Goal: Go to known website: Go to known website

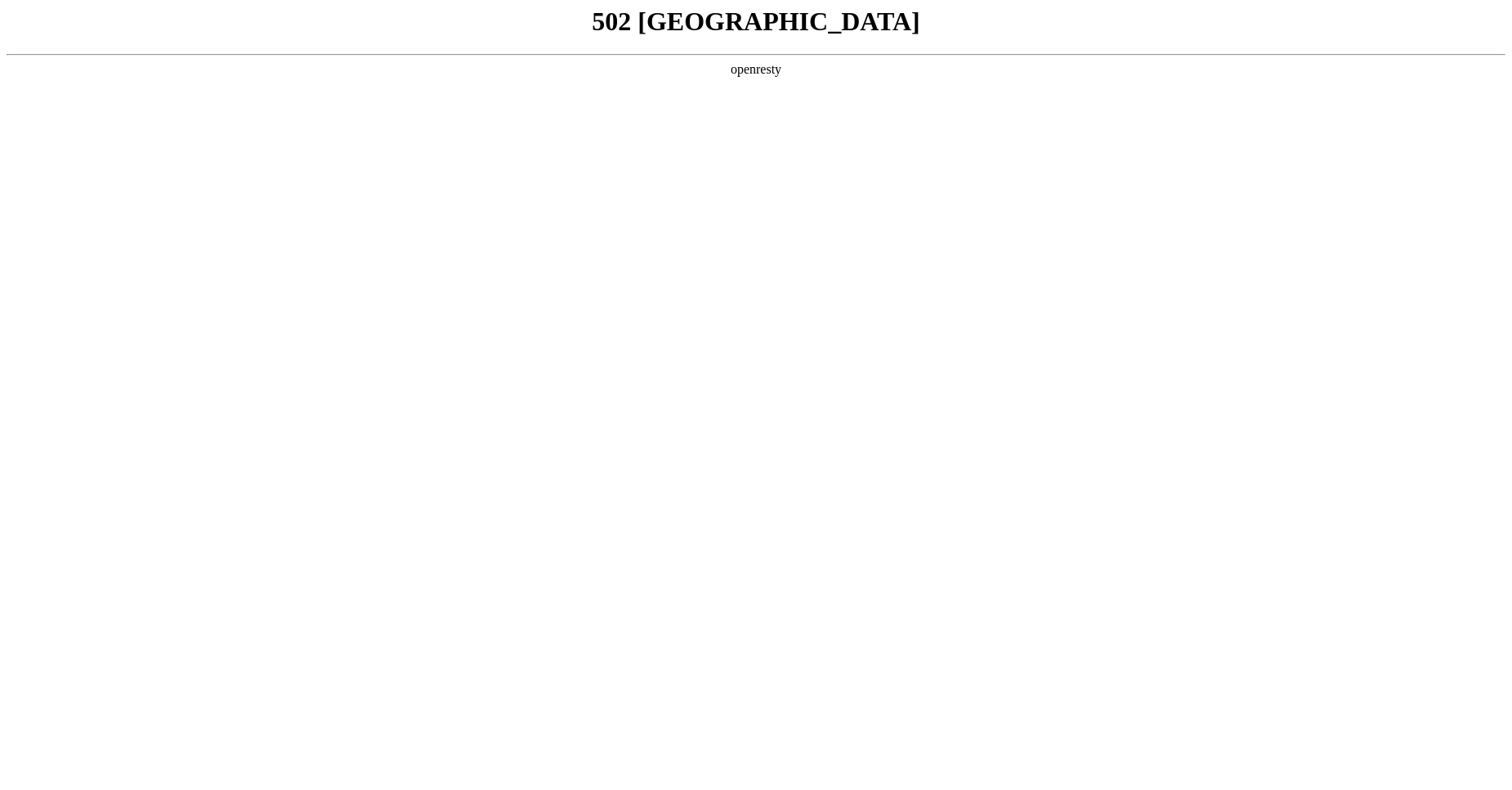
click at [744, 71] on center "openresty" at bounding box center [756, 69] width 1498 height 15
click at [795, 101] on body "502 Bad Gateway openresty" at bounding box center [756, 395] width 1498 height 776
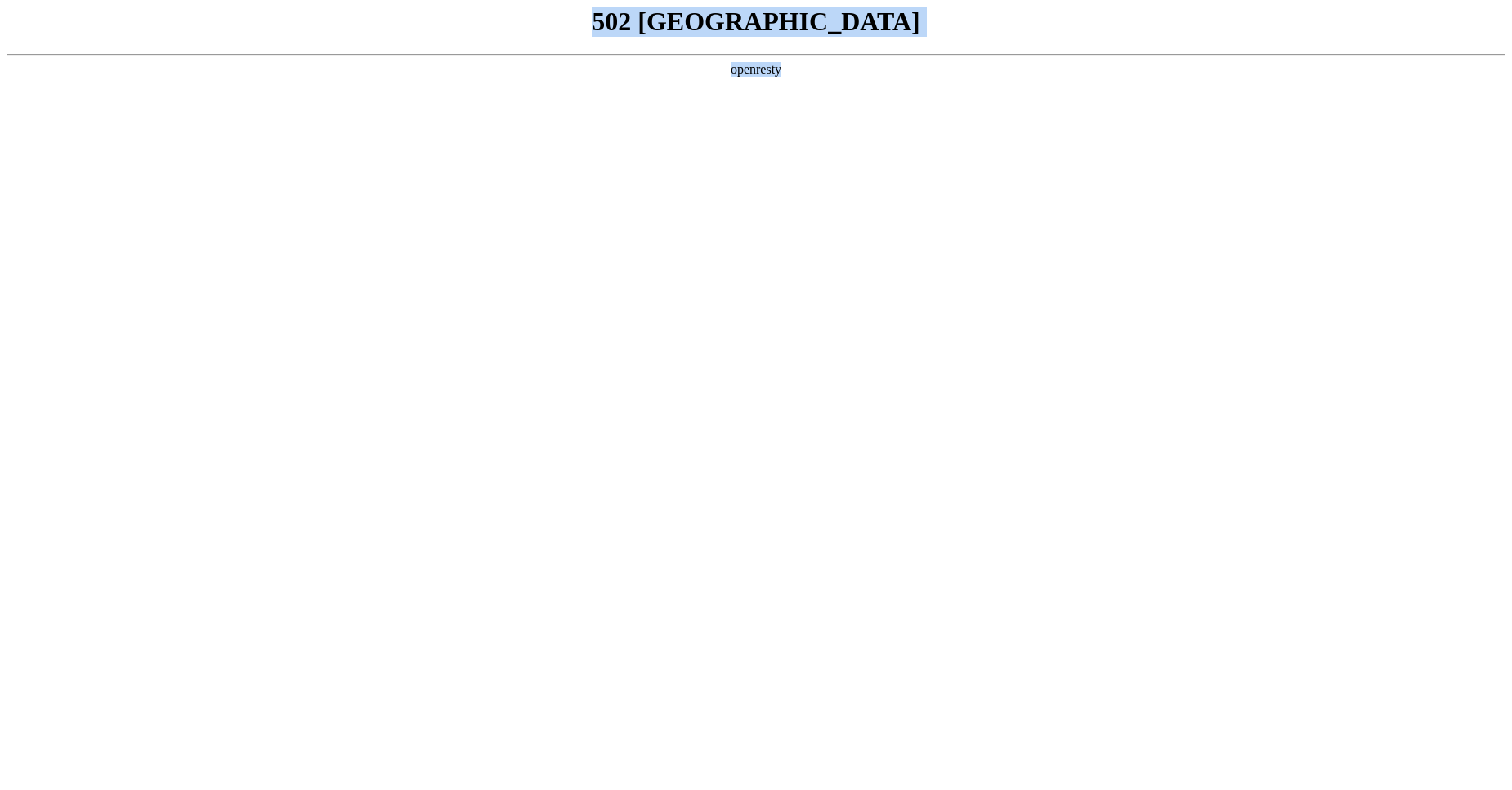
click at [1099, 372] on body "502 Bad Gateway openresty" at bounding box center [756, 395] width 1498 height 776
